Goal: Transaction & Acquisition: Book appointment/travel/reservation

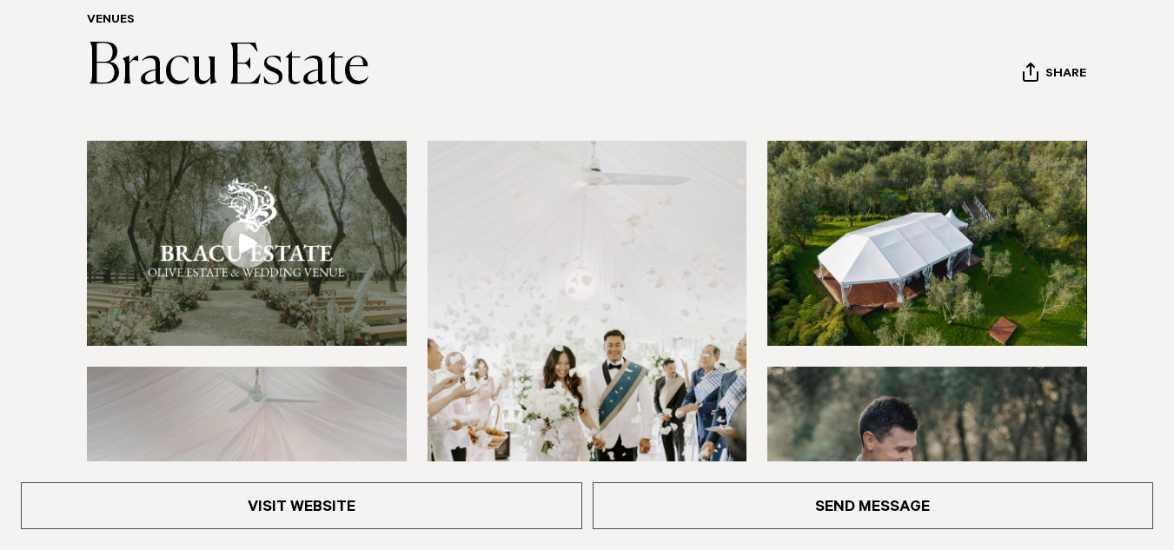
scroll to position [243, 0]
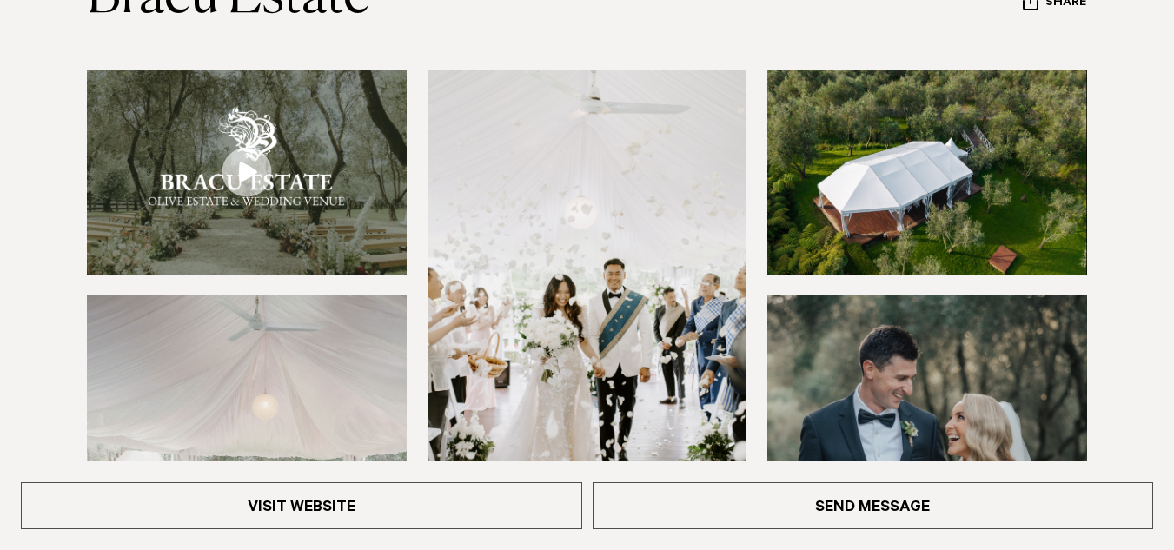
click at [236, 209] on img at bounding box center [247, 172] width 320 height 204
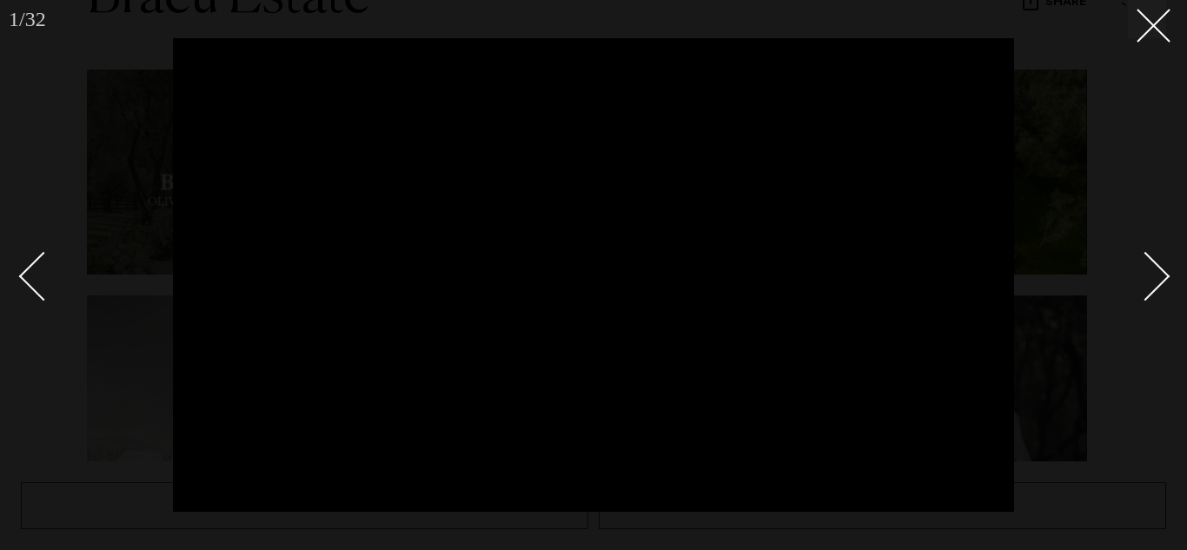
click at [1161, 287] on link at bounding box center [1135, 275] width 61 height 87
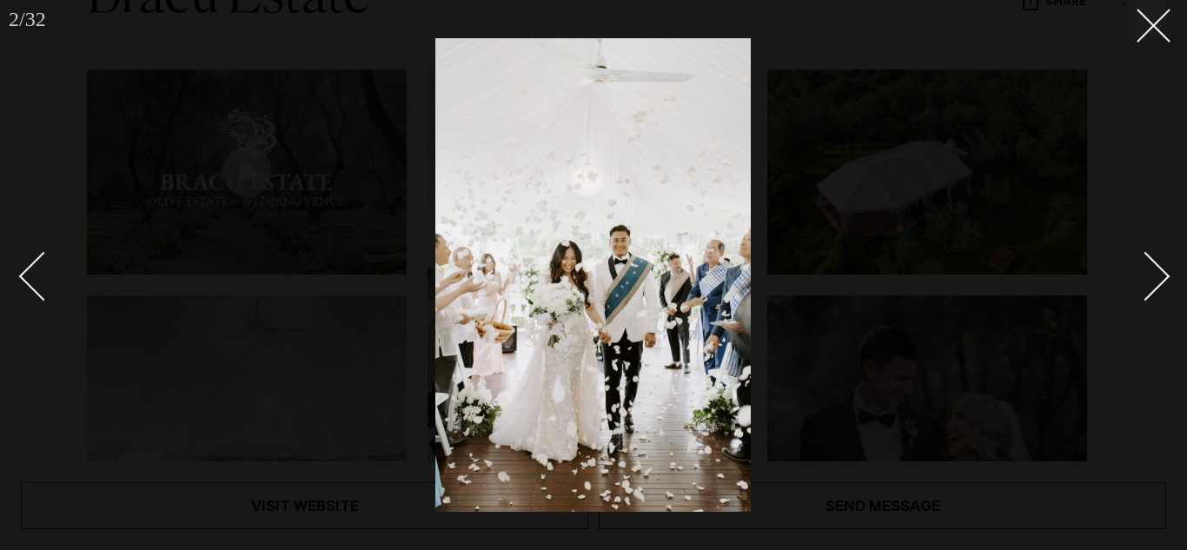
click at [1161, 287] on link at bounding box center [1135, 275] width 61 height 87
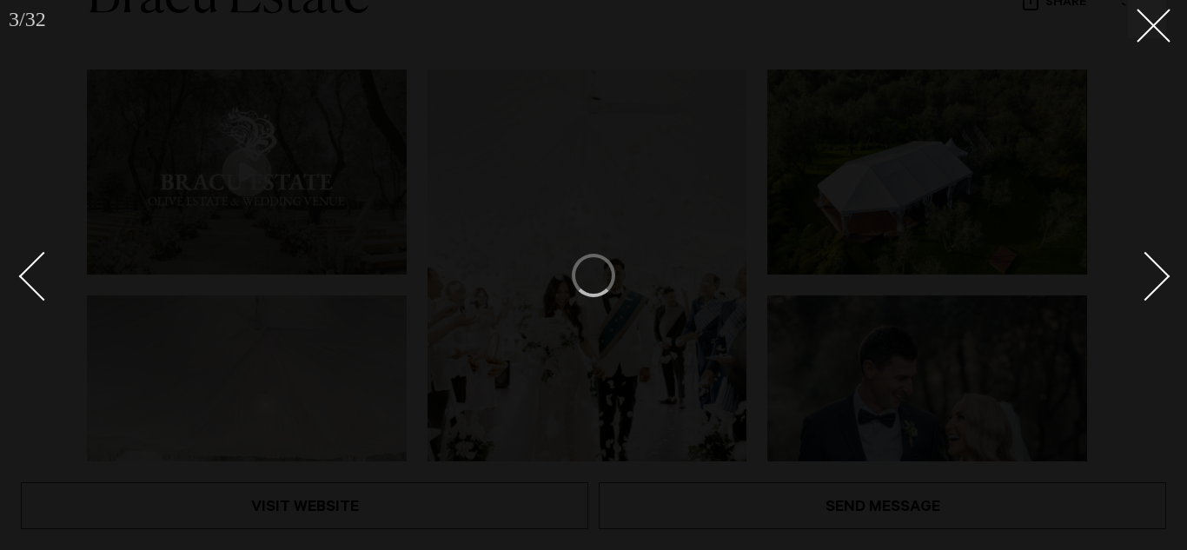
click at [1150, 310] on link at bounding box center [1135, 275] width 61 height 87
click at [1152, 34] on button at bounding box center [1147, 19] width 38 height 38
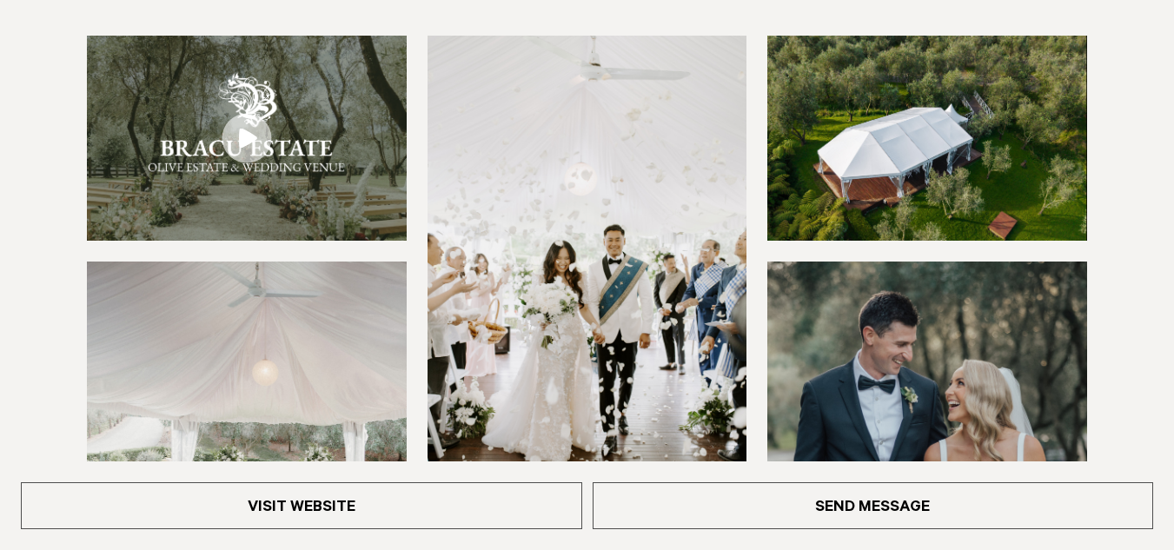
scroll to position [278, 0]
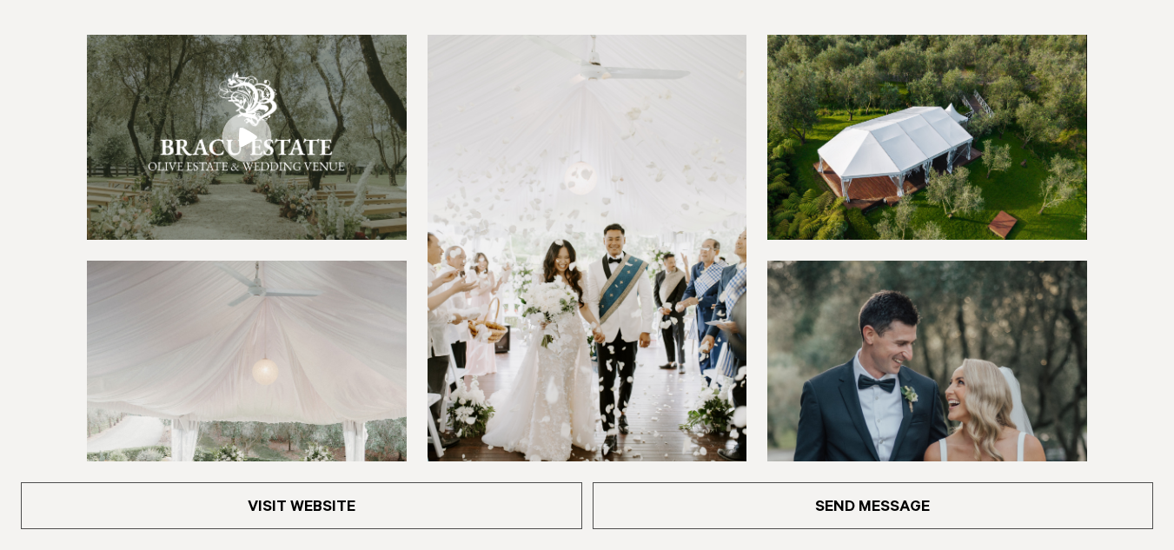
click at [244, 136] on link at bounding box center [247, 137] width 320 height 204
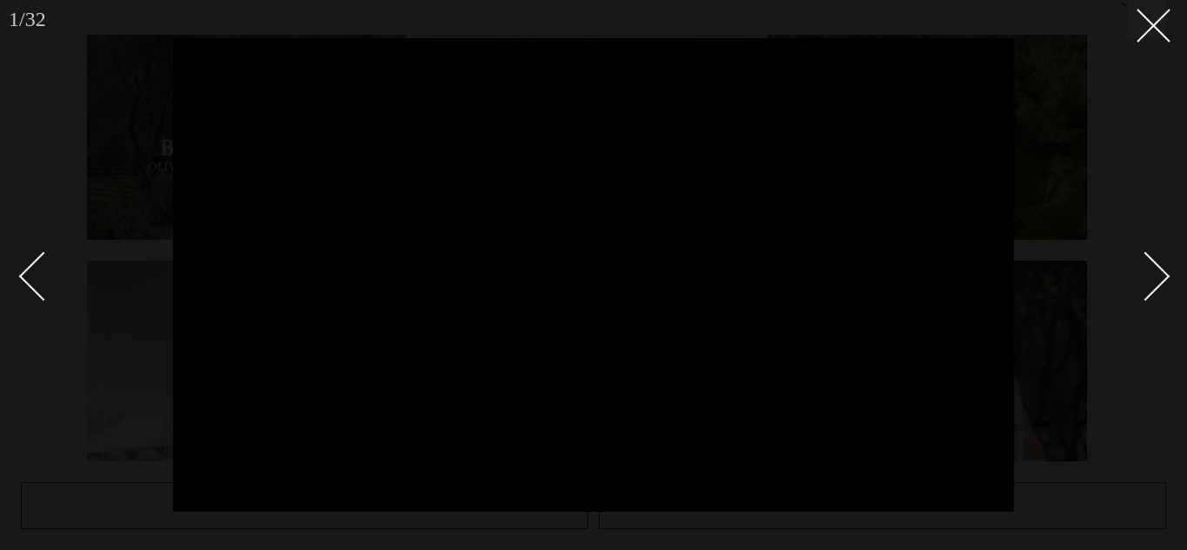
drag, startPoint x: 1145, startPoint y: 31, endPoint x: 1170, endPoint y: 162, distance: 132.6
click at [1170, 162] on div "1 / 32 `" at bounding box center [593, 275] width 1187 height 550
click at [1160, 25] on button at bounding box center [1147, 19] width 38 height 38
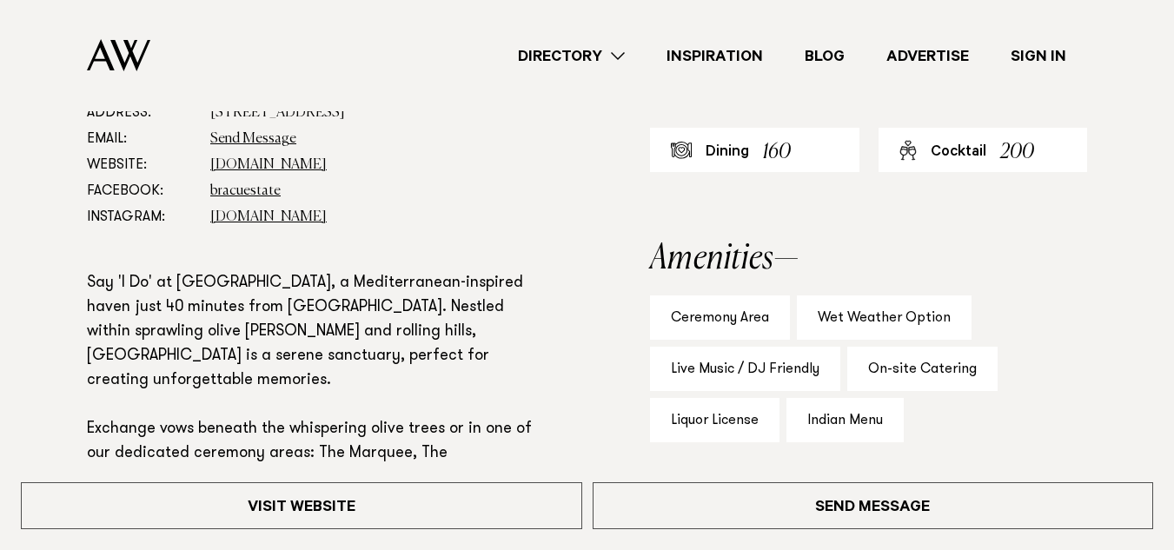
scroll to position [890, 0]
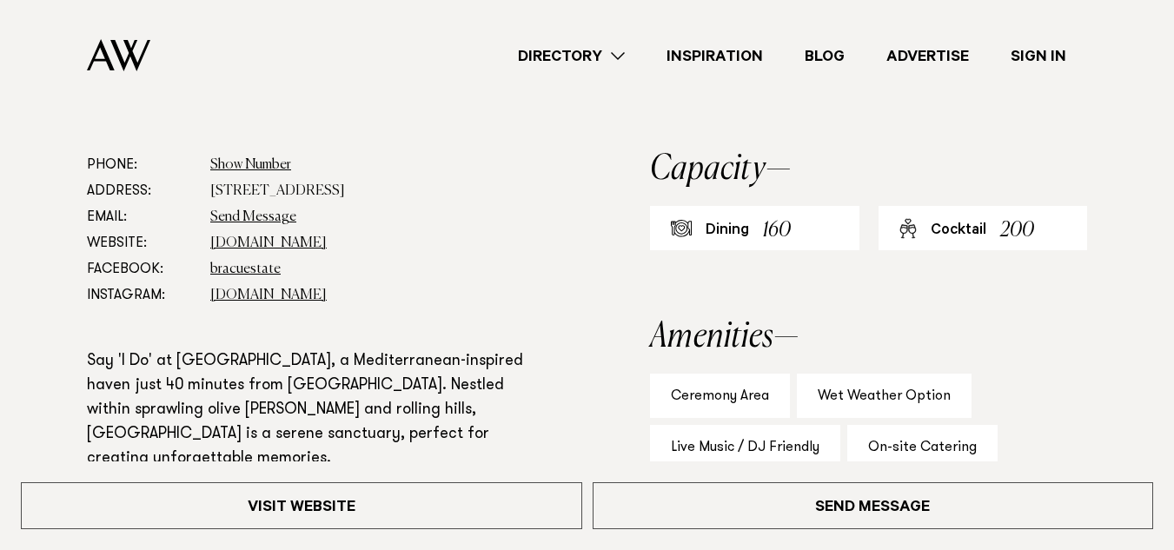
click at [431, 210] on dd "Send Message" at bounding box center [374, 217] width 328 height 26
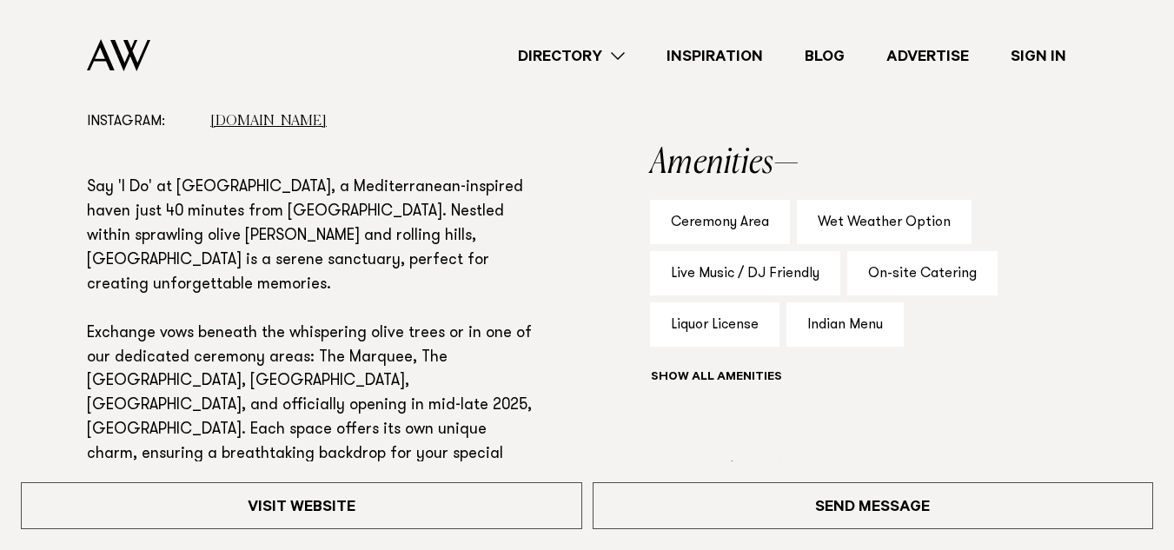
scroll to position [1098, 0]
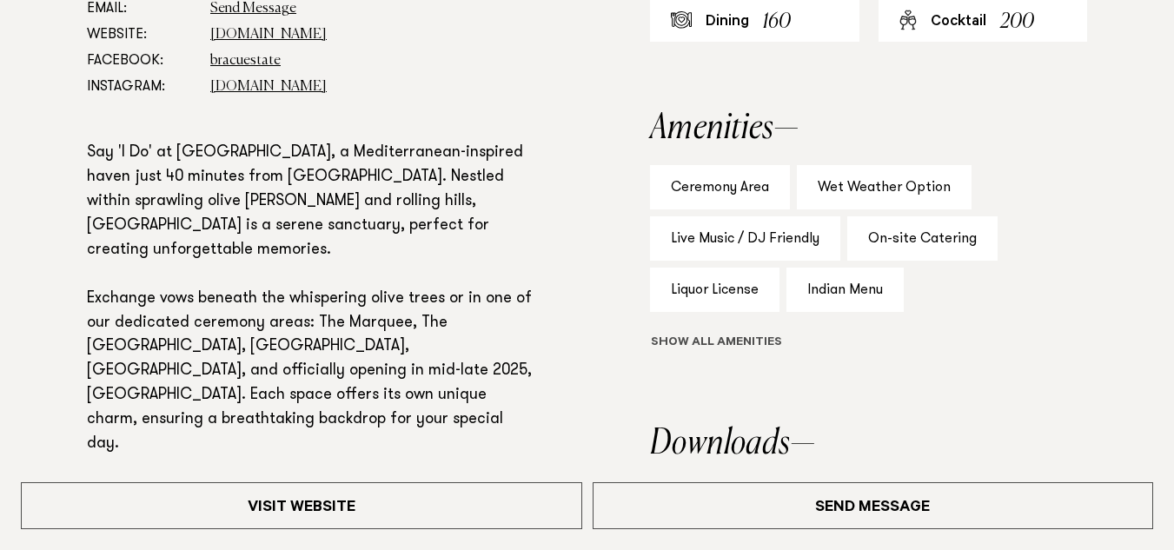
click at [747, 351] on button "Show all" at bounding box center [748, 344] width 196 height 18
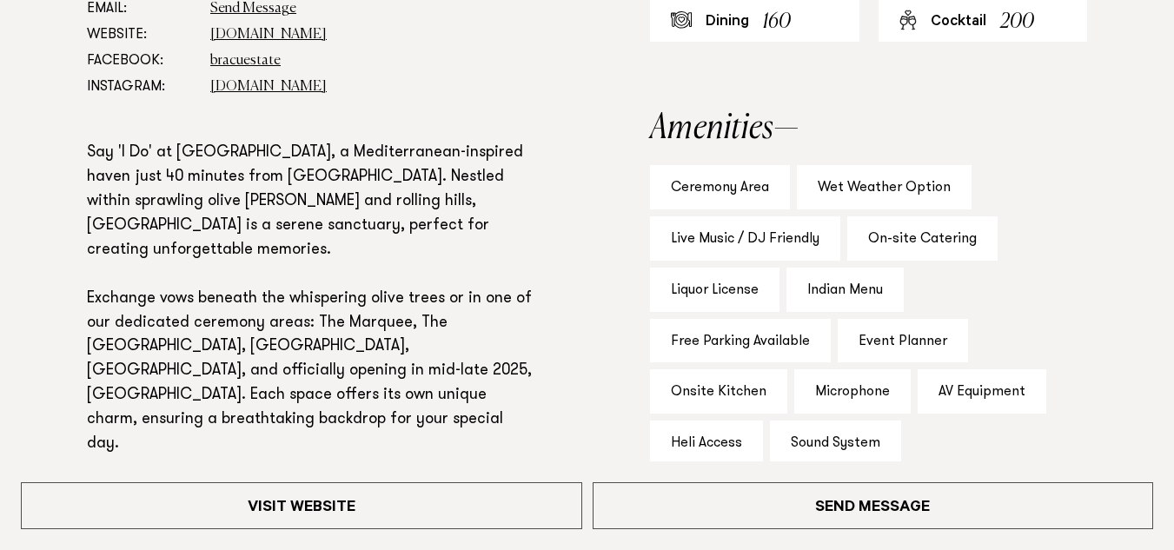
click at [635, 308] on div "Phone: Show Number 09 236 1033 Address: [STREET_ADDRESS] Email: Send Message We…" at bounding box center [587, 445] width 1146 height 1003
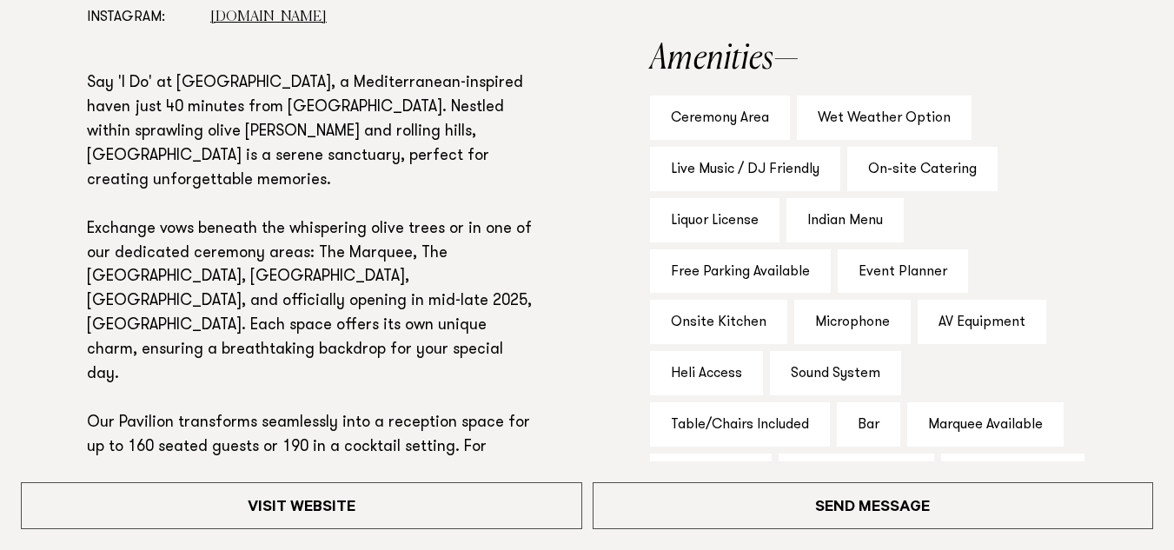
scroll to position [1203, 0]
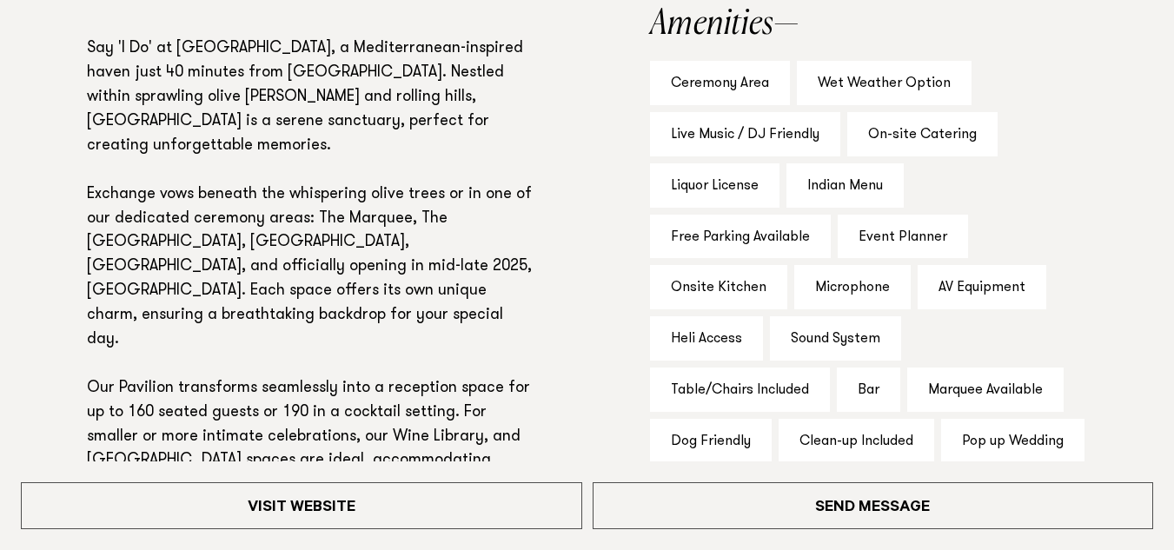
click at [635, 308] on div "Phone: Show Number 09 236 1033 Address: [STREET_ADDRESS] Email: Send Message We…" at bounding box center [587, 340] width 1146 height 1003
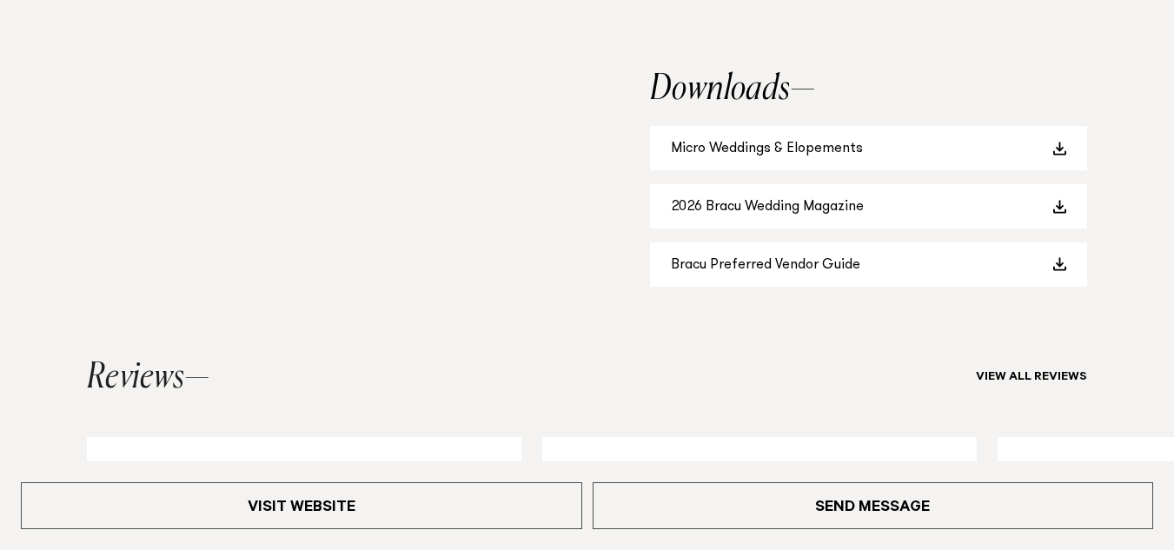
scroll to position [1794, 0]
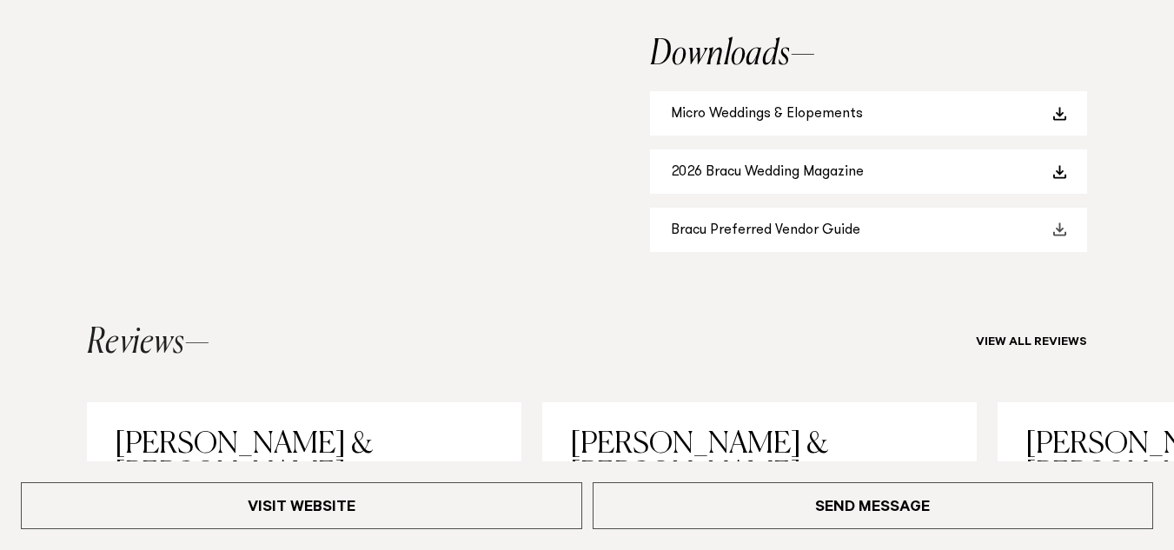
click at [1041, 236] on link "Bracu Preferred Vendor Guide" at bounding box center [868, 230] width 437 height 44
click at [1057, 182] on link "2026 Bracu Wedding Magazine" at bounding box center [868, 171] width 437 height 44
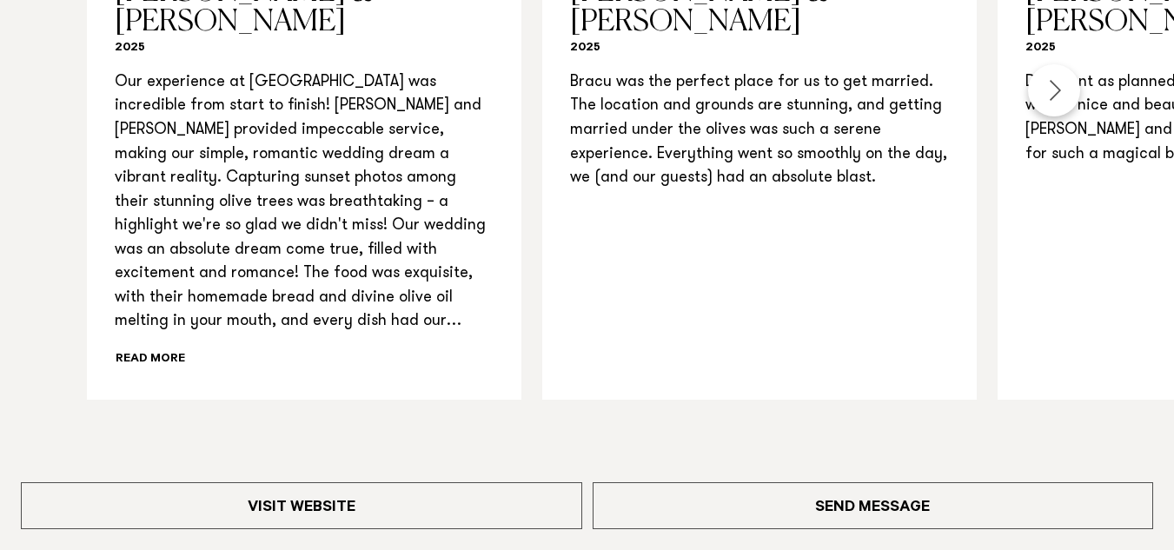
scroll to position [2280, 0]
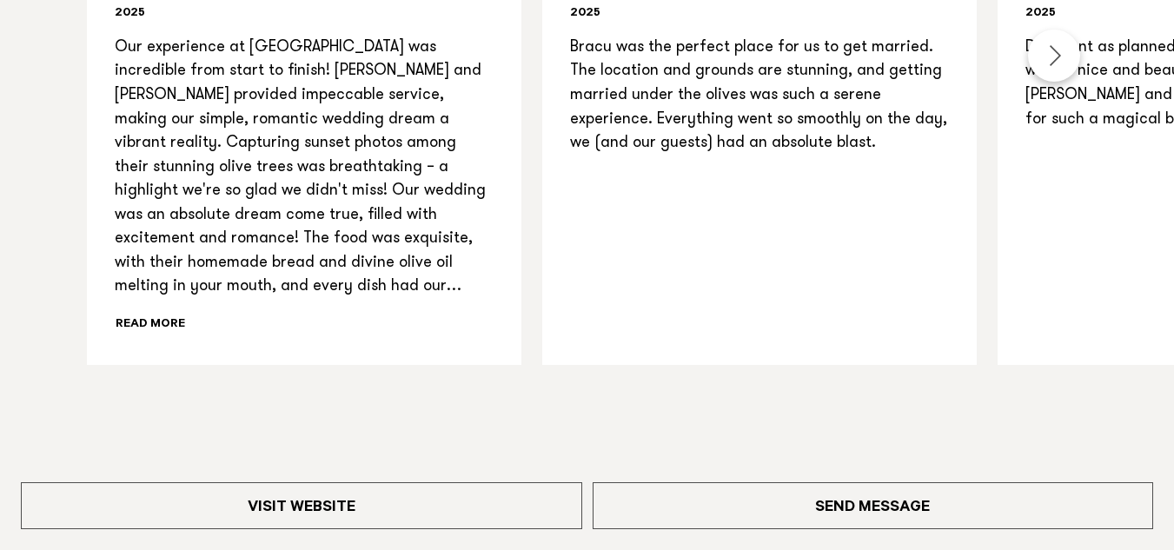
click at [28, 90] on div "[PERSON_NAME] & [PERSON_NAME] 2025 Our experience at [GEOGRAPHIC_DATA] was incr…" at bounding box center [587, 140] width 1174 height 449
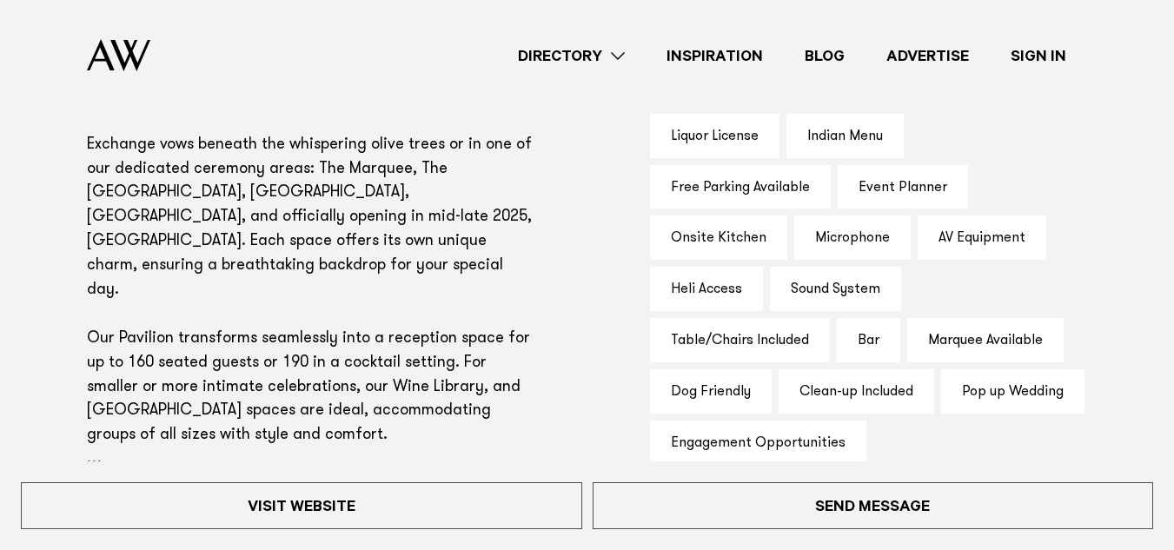
scroll to position [1203, 0]
